Goal: Participate in discussion: Engage in conversation with other users on a specific topic

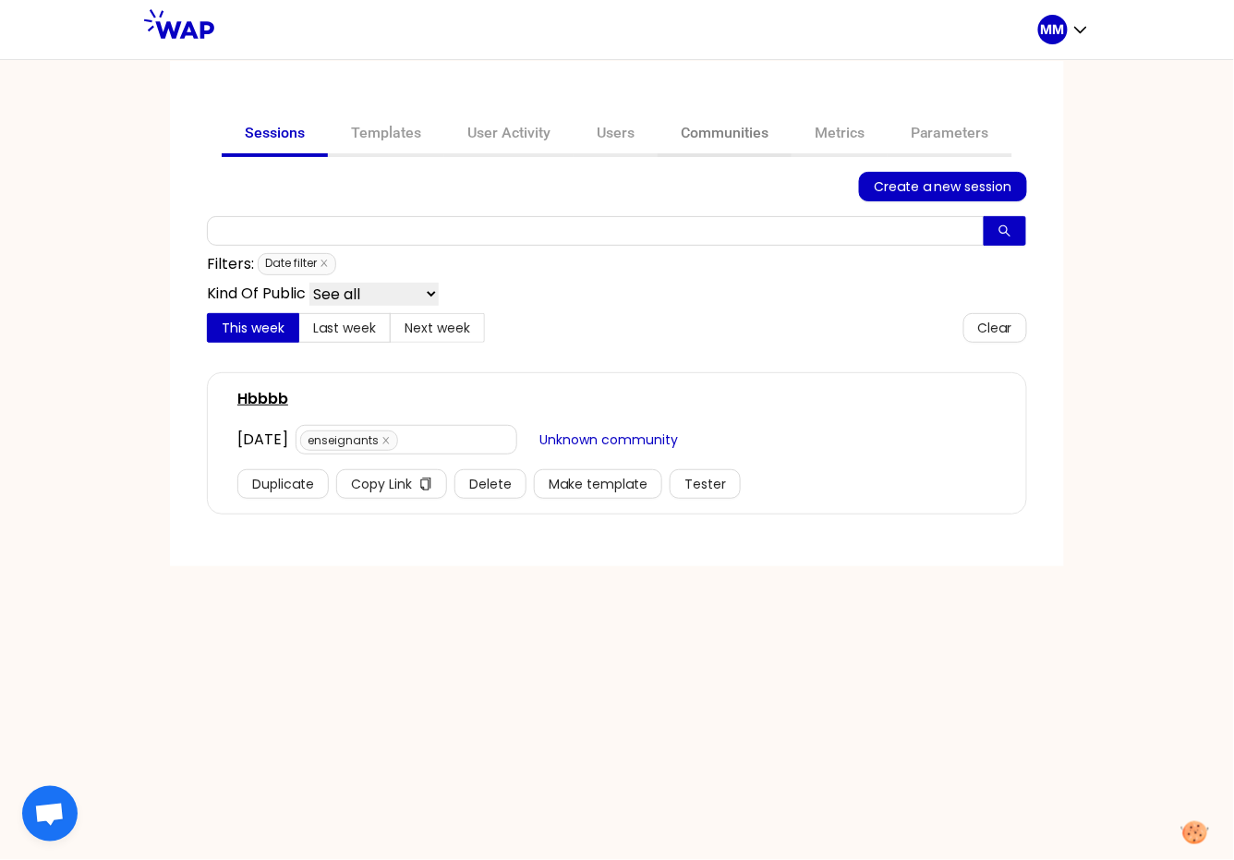
click at [720, 133] on link "Communities" at bounding box center [724, 135] width 134 height 44
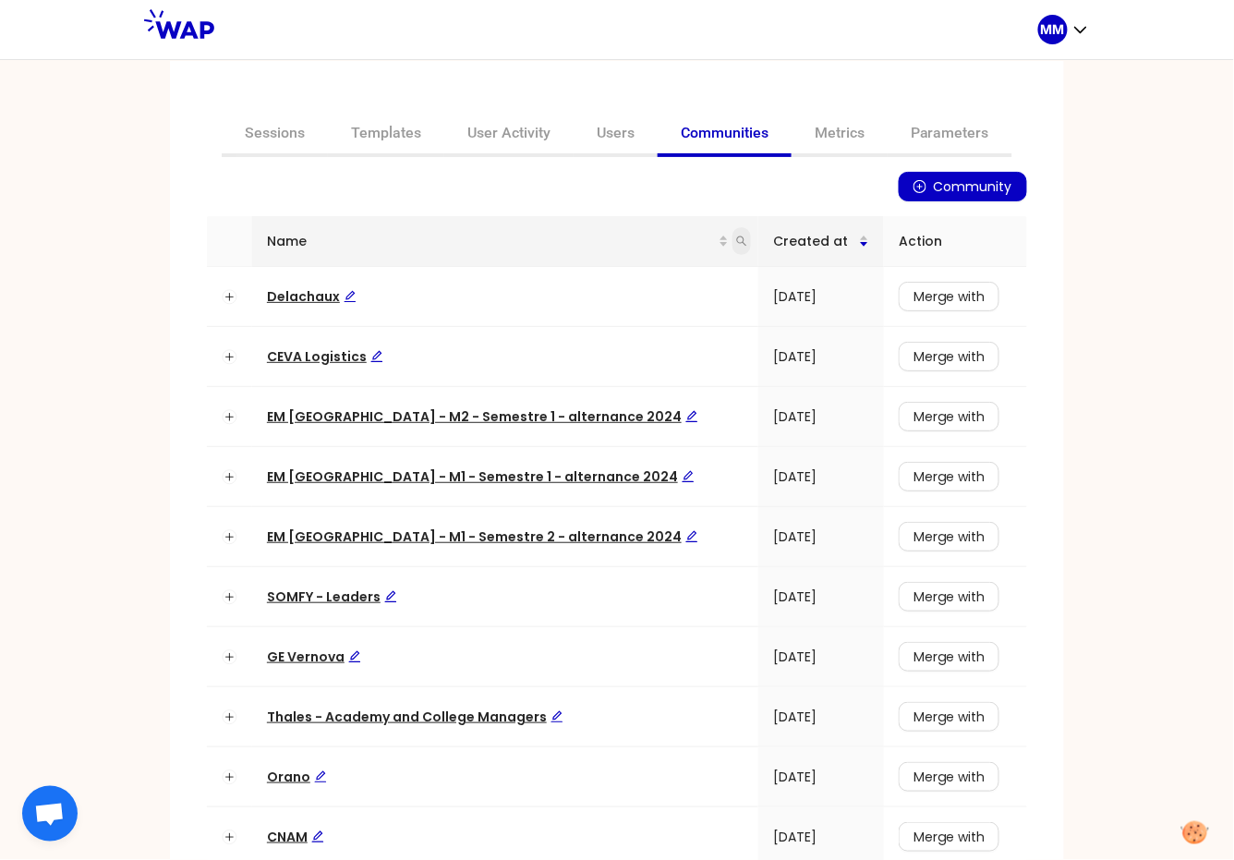
click at [736, 237] on icon "search" at bounding box center [741, 240] width 11 height 11
type input "somfy"
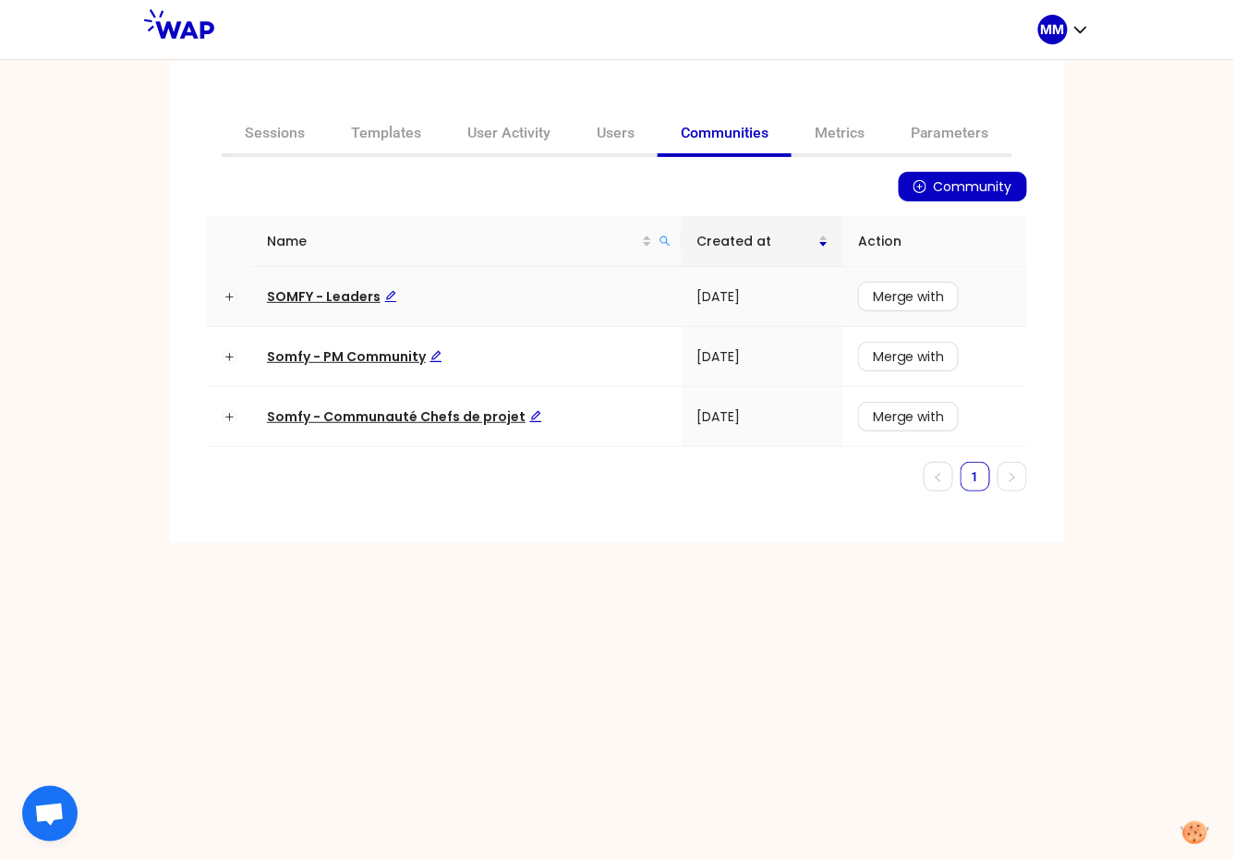
click at [297, 298] on span "SOMFY - Leaders" at bounding box center [332, 296] width 130 height 18
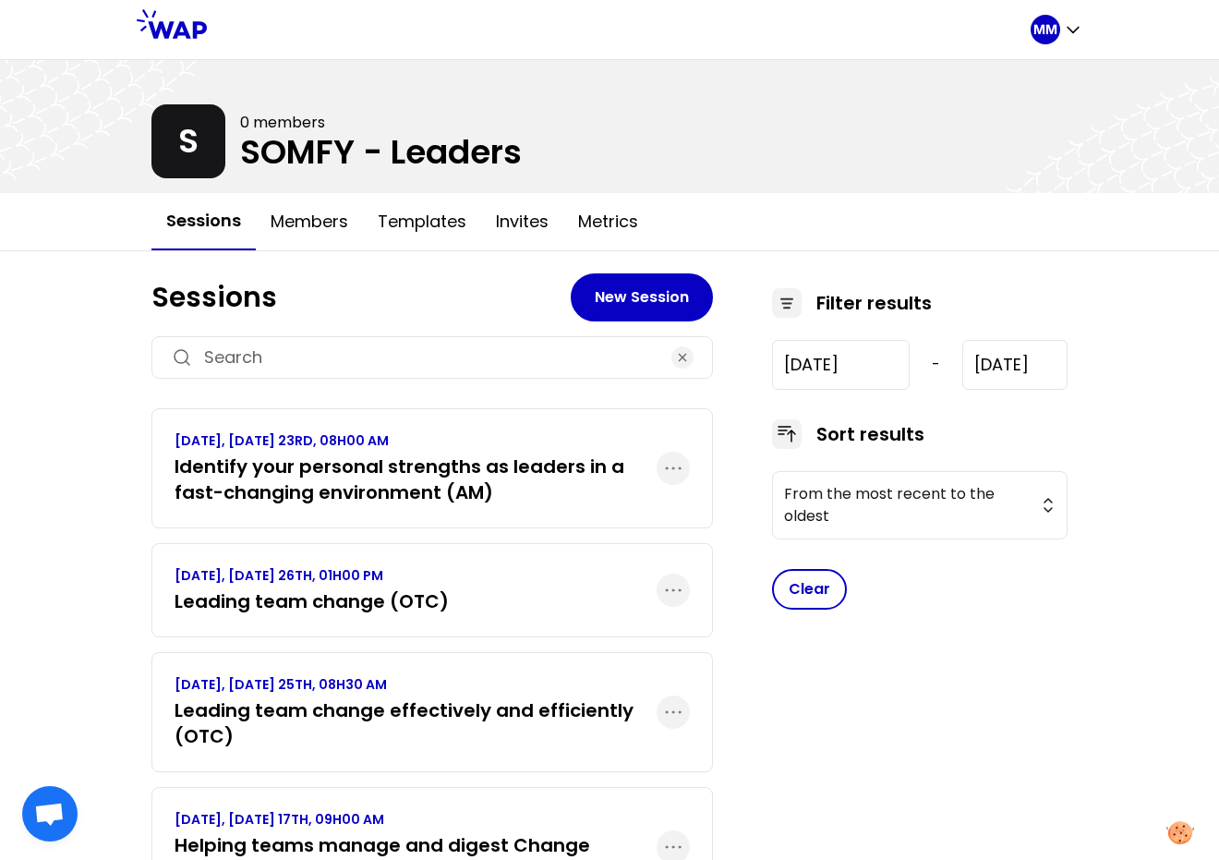
click at [349, 464] on h3 "Identify your personal strengths as leaders in a fast-changing environment (AM)" at bounding box center [416, 479] width 482 height 52
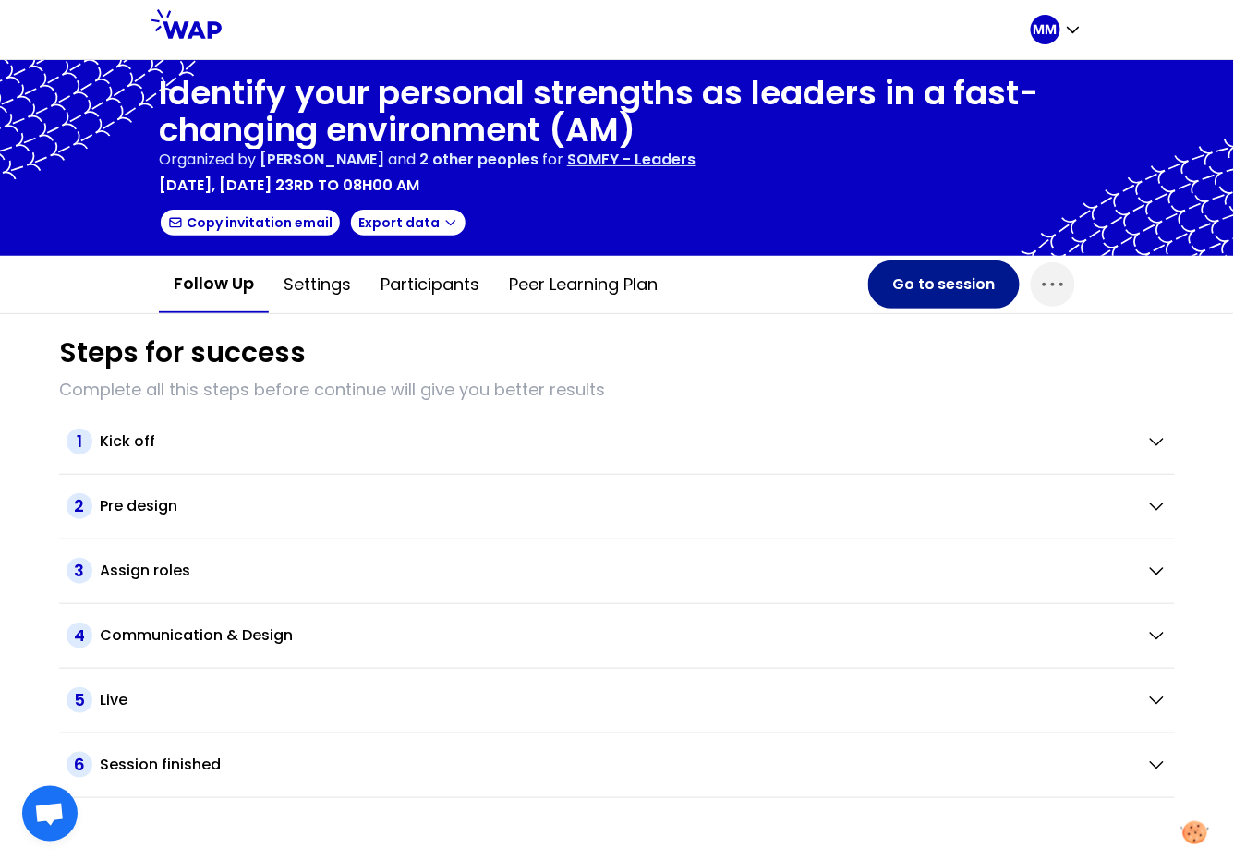
click at [902, 283] on button "Go to session" at bounding box center [943, 284] width 151 height 48
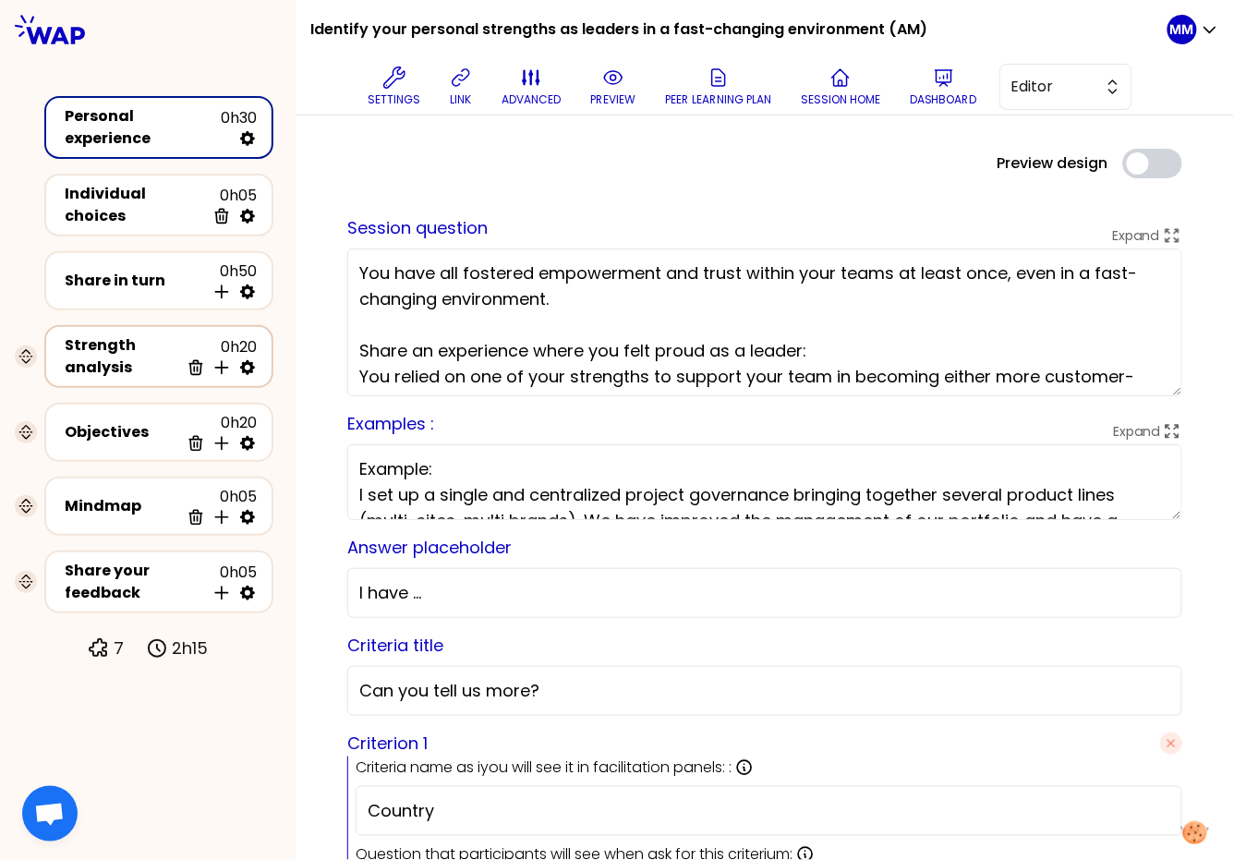
click at [141, 337] on div "Strength analysis" at bounding box center [122, 356] width 114 height 44
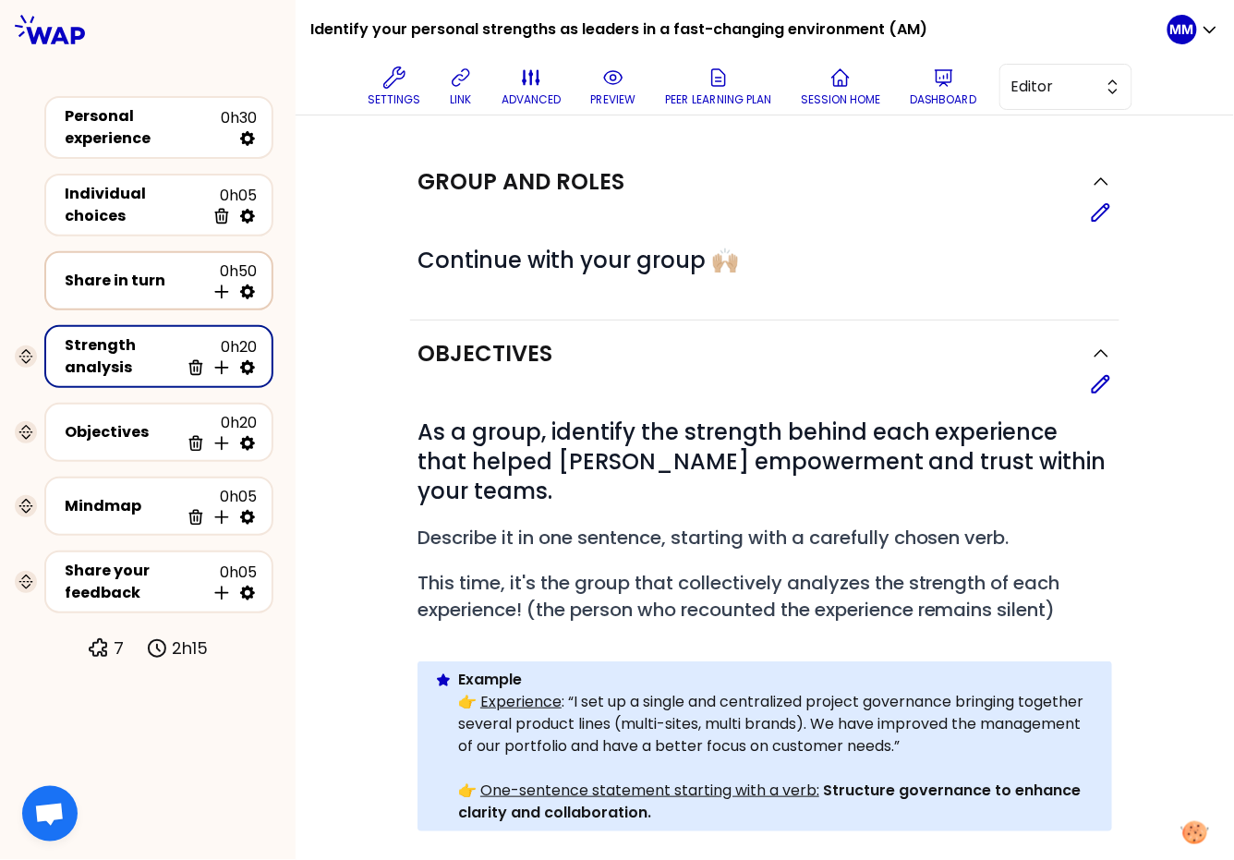
click at [138, 270] on div "Share in turn" at bounding box center [135, 281] width 140 height 22
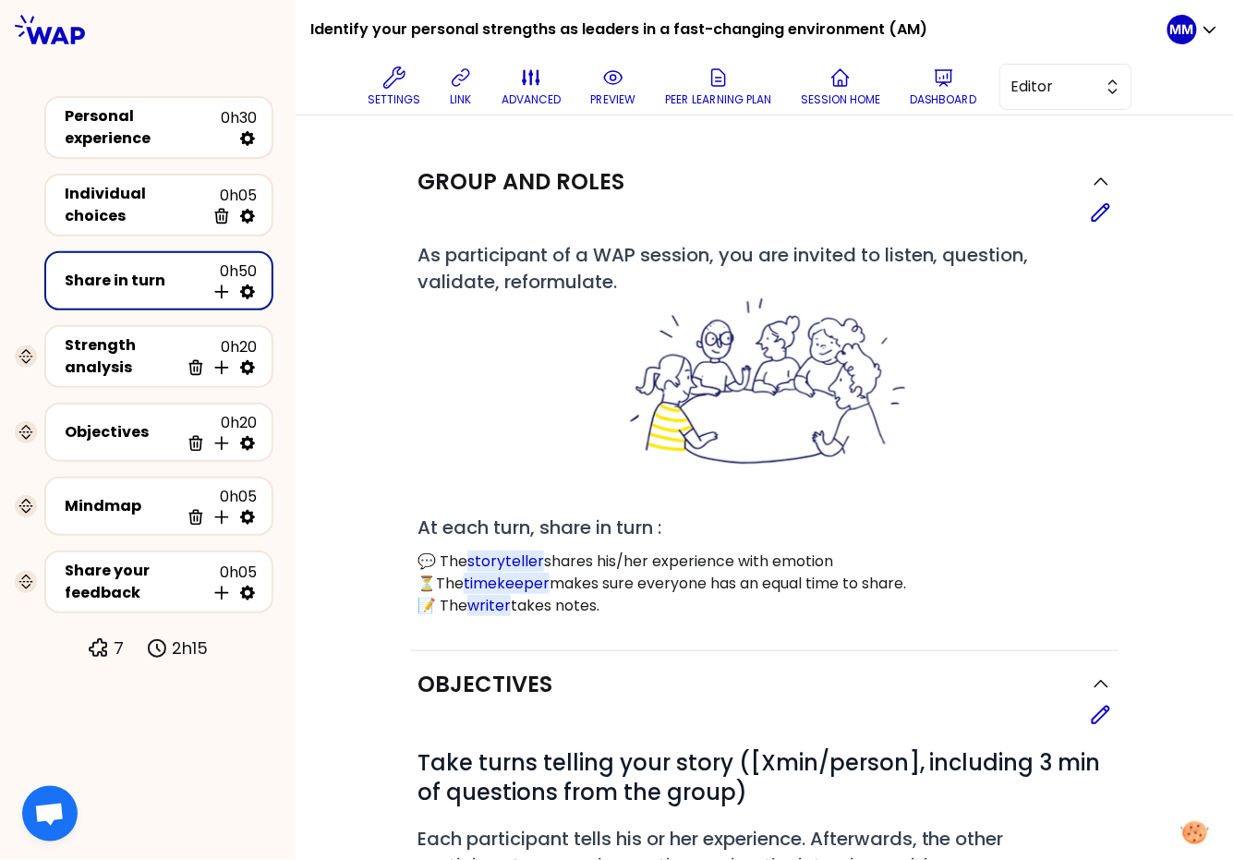
click at [247, 283] on icon at bounding box center [247, 292] width 18 height 18
select select "4"
select select "5"
select select "all"
select select "false"
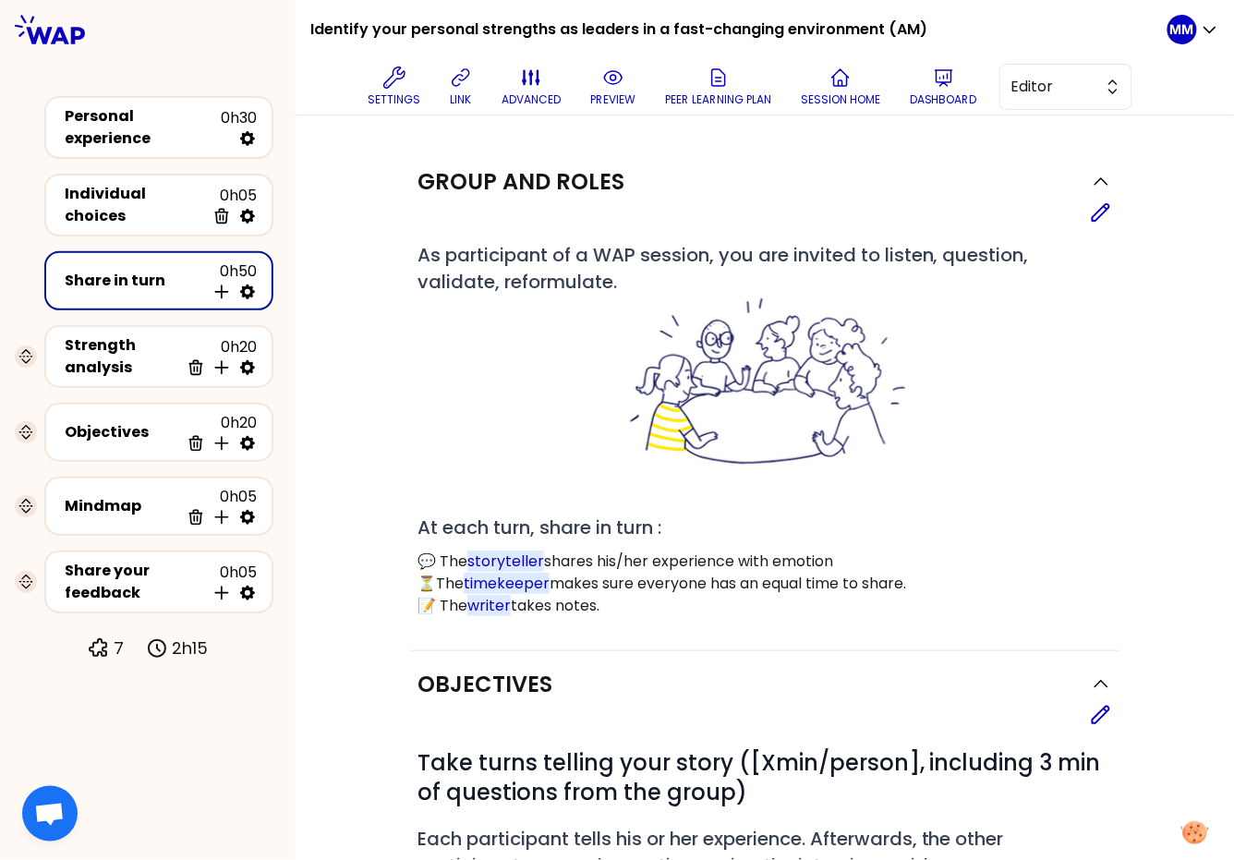
select select "Each"
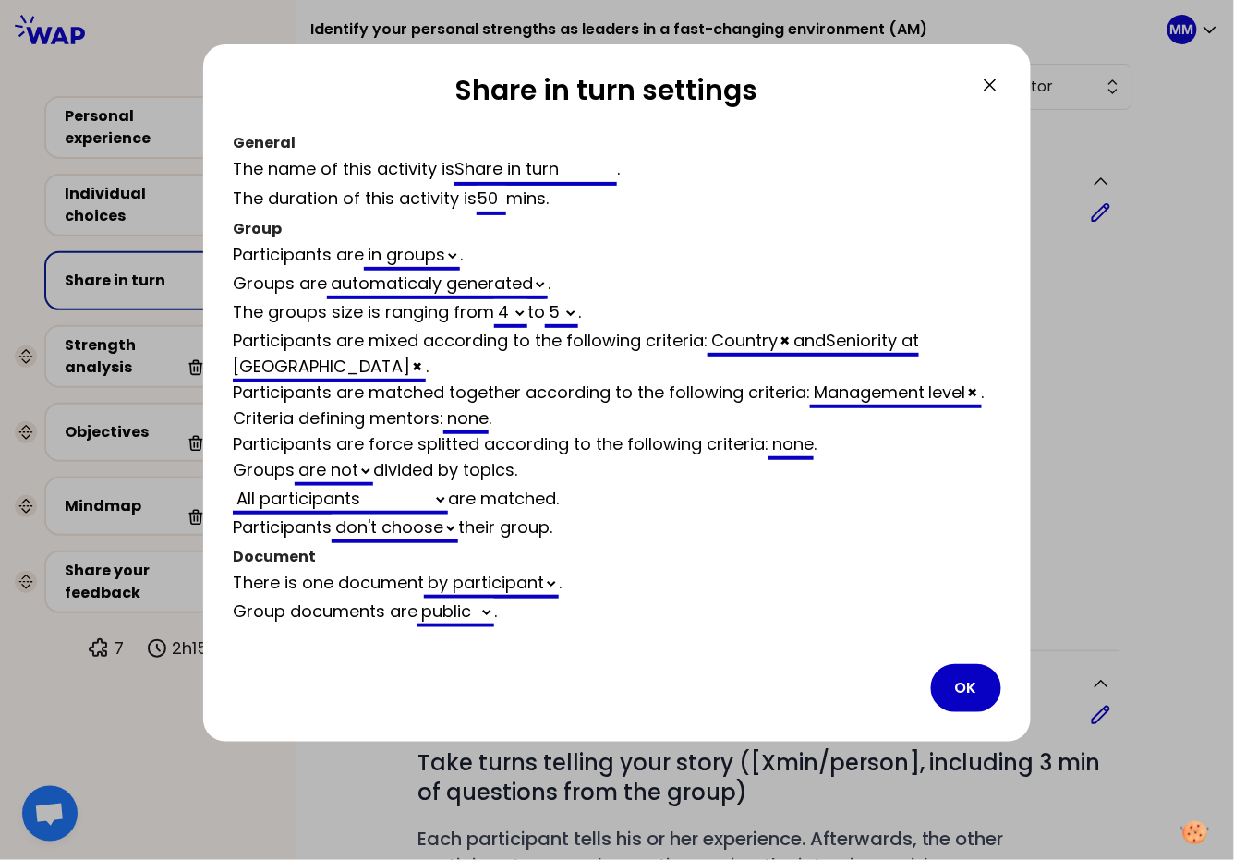
click at [994, 87] on icon at bounding box center [990, 85] width 22 height 22
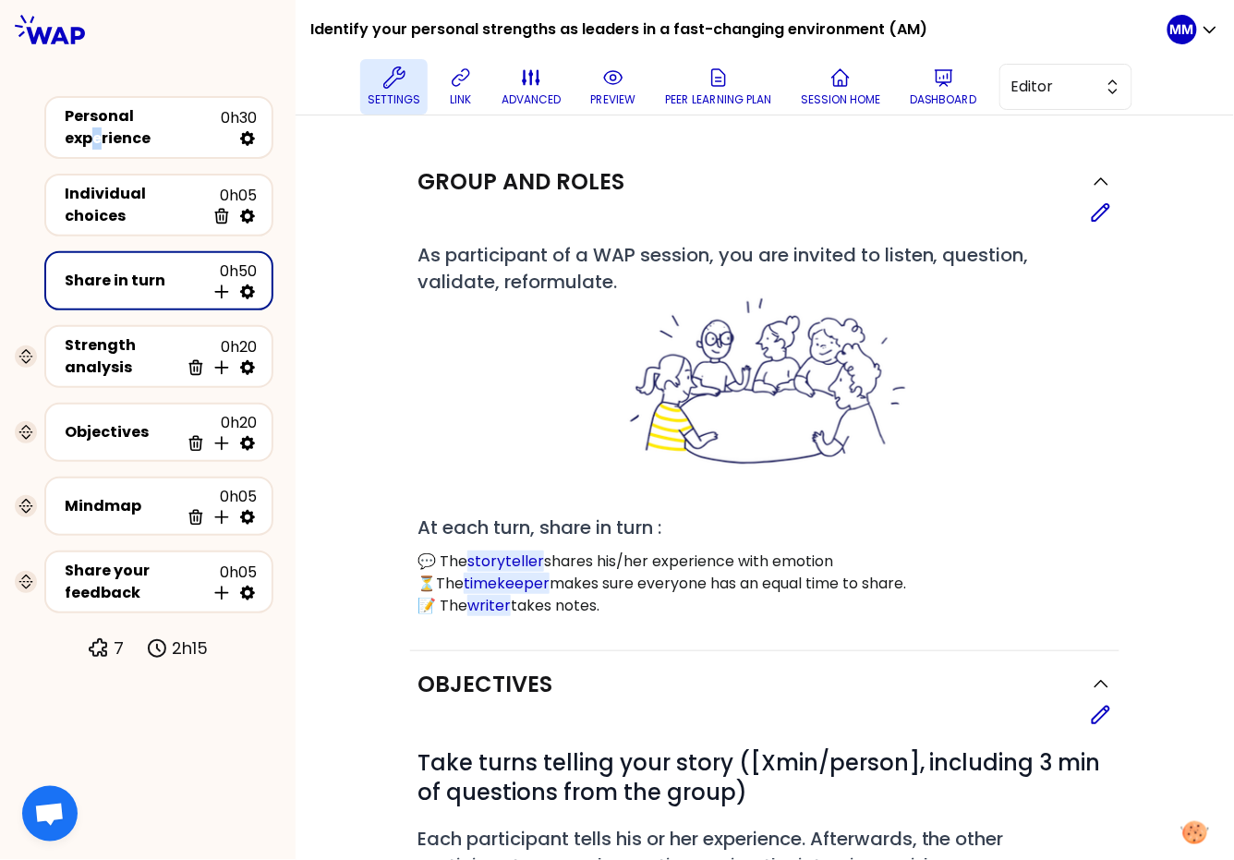
drag, startPoint x: 162, startPoint y: 115, endPoint x: 415, endPoint y: 113, distance: 253.0
click at [169, 116] on div "Personal experience" at bounding box center [143, 127] width 156 height 44
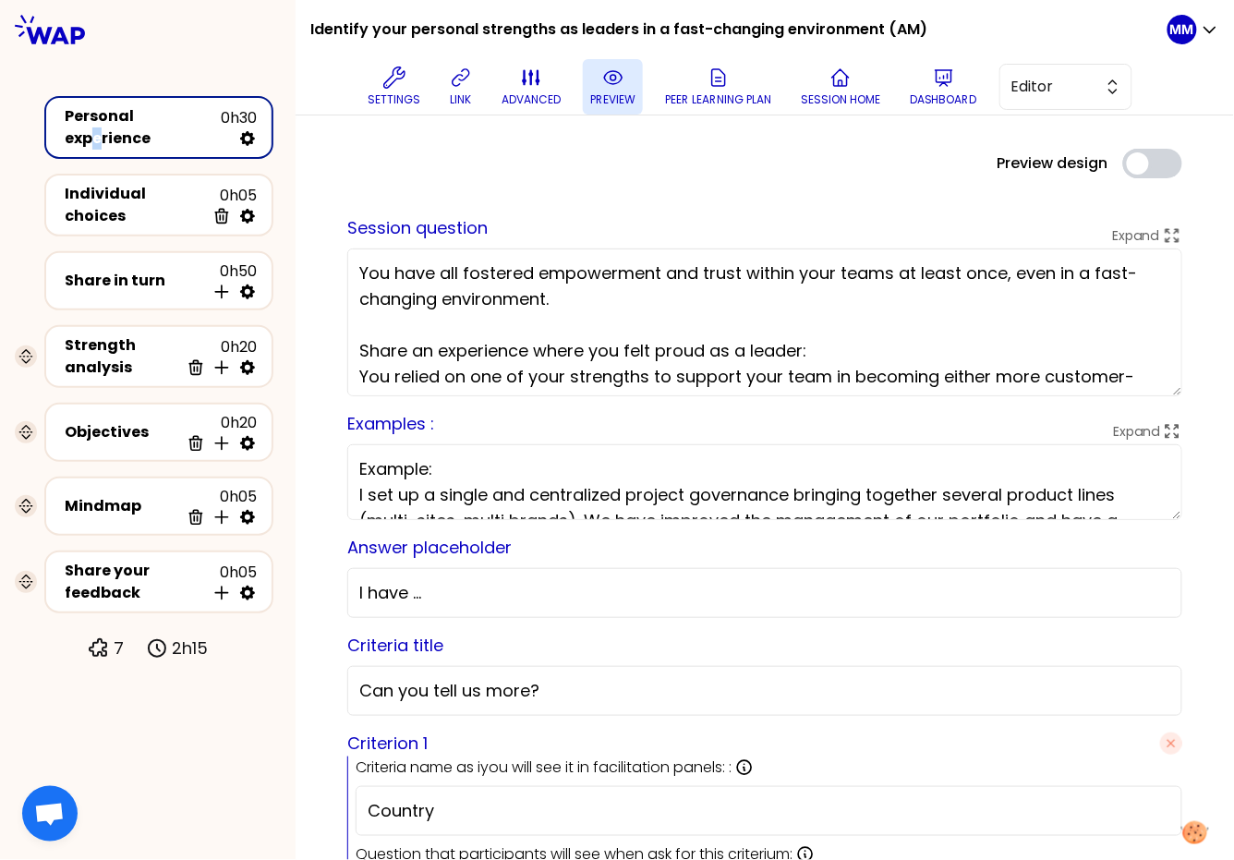
click at [621, 86] on icon at bounding box center [613, 77] width 22 height 22
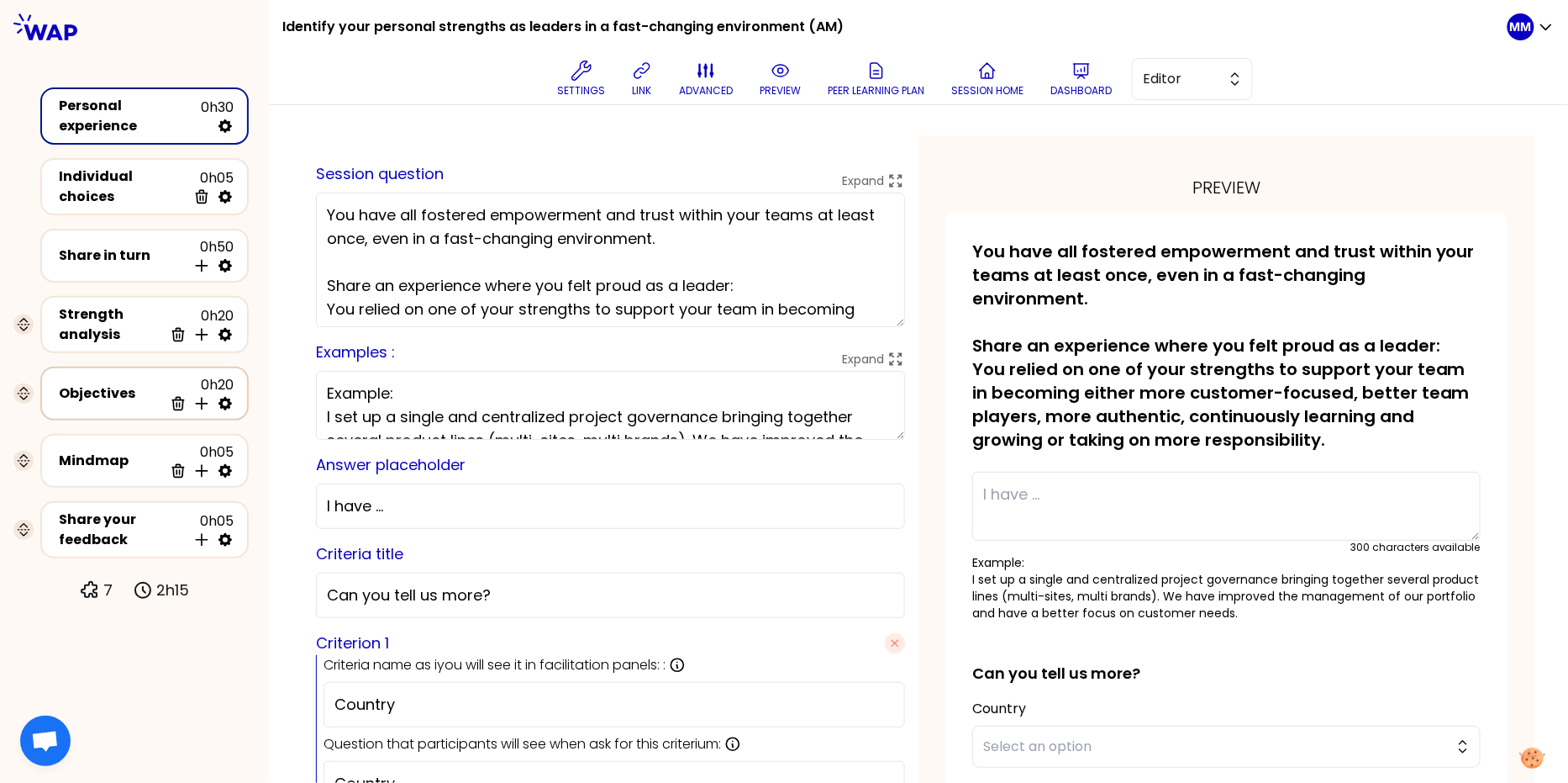
click at [97, 383] on div "Objectives" at bounding box center [111, 393] width 104 height 20
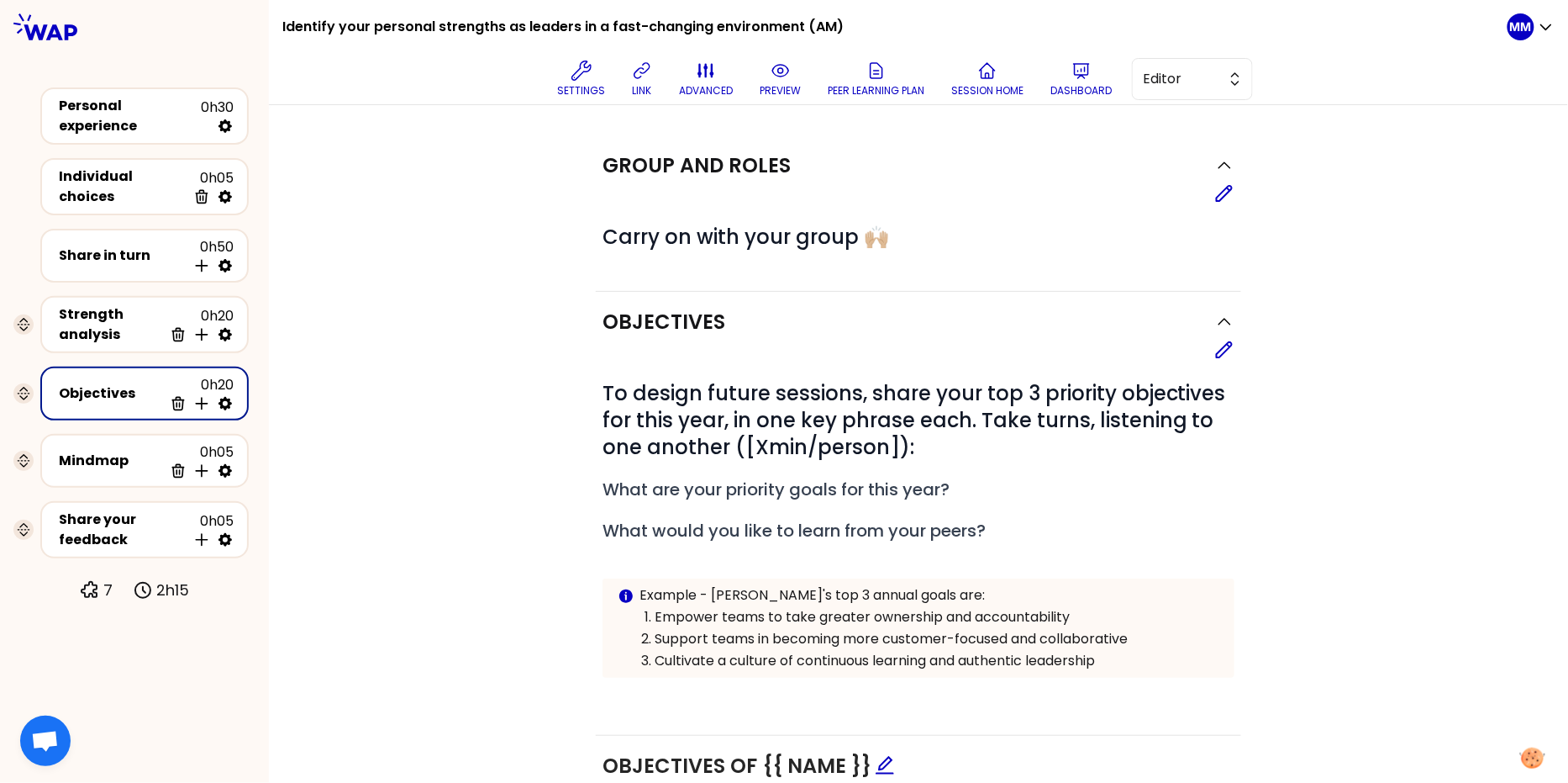
click at [783, 81] on button "preview" at bounding box center [780, 78] width 55 height 50
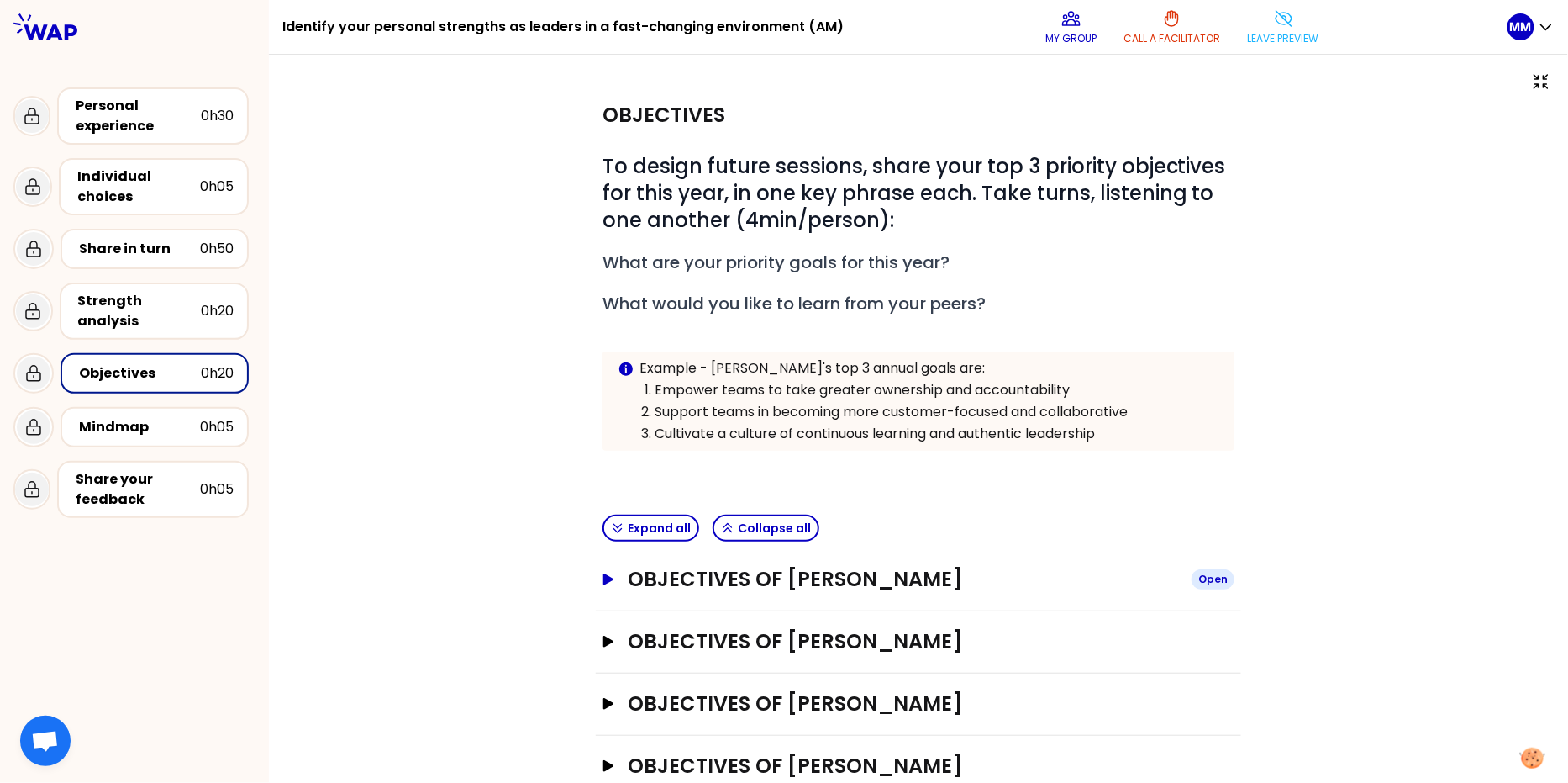
click at [831, 583] on h3 "Objectives of Marie-Solveig Mesclon" at bounding box center [903, 579] width 551 height 27
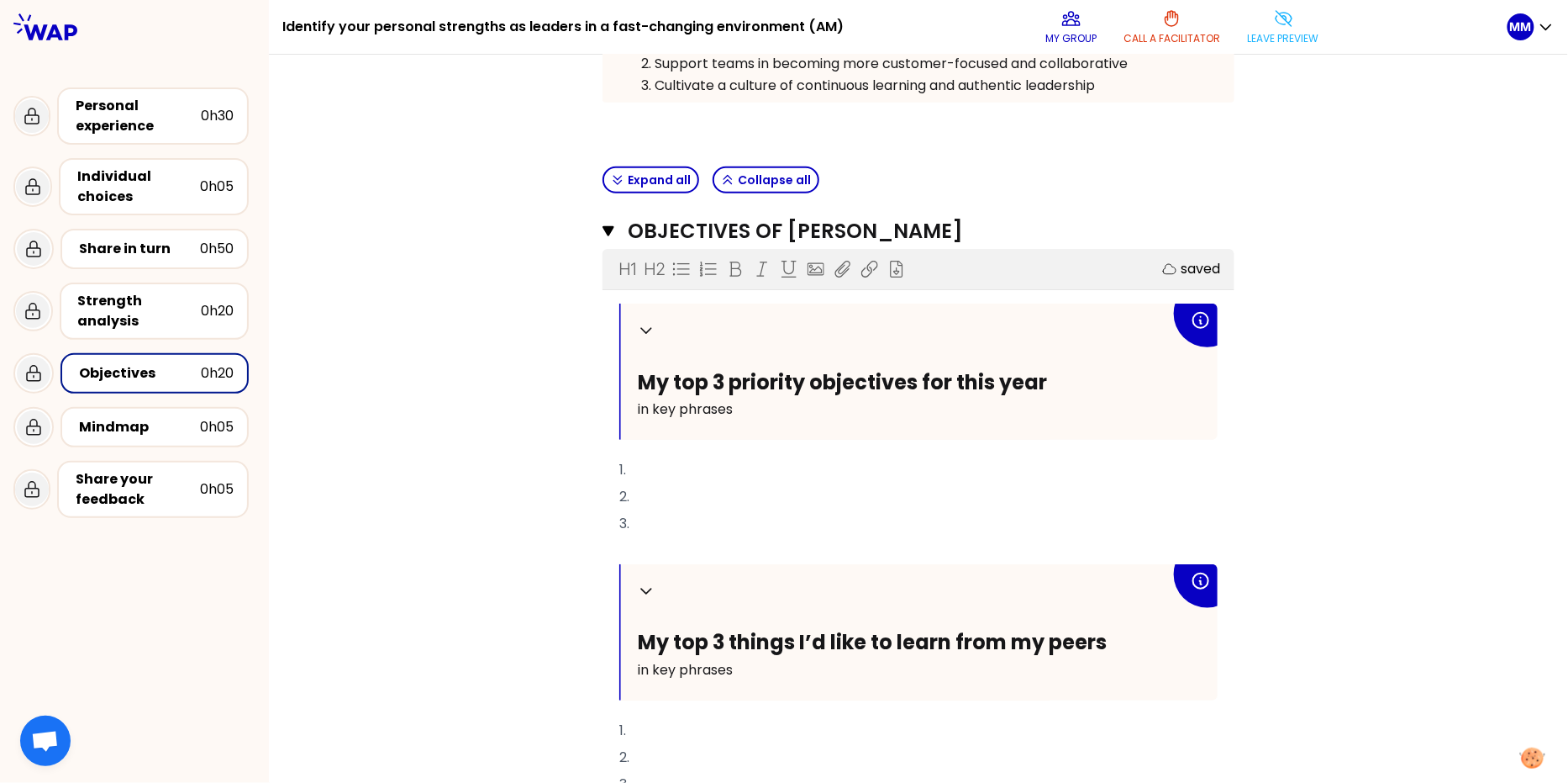
scroll to position [350, 0]
